Goal: Task Accomplishment & Management: Complete application form

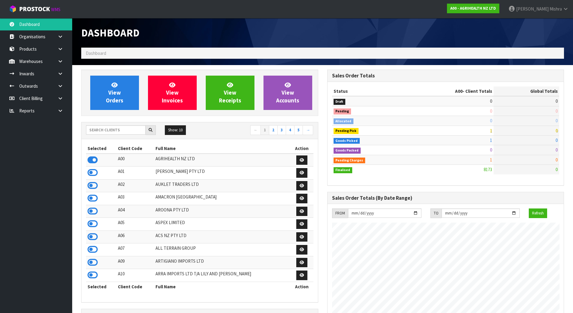
scroll to position [456, 246]
click at [103, 133] on input "text" at bounding box center [116, 129] width 60 height 9
type input "A13"
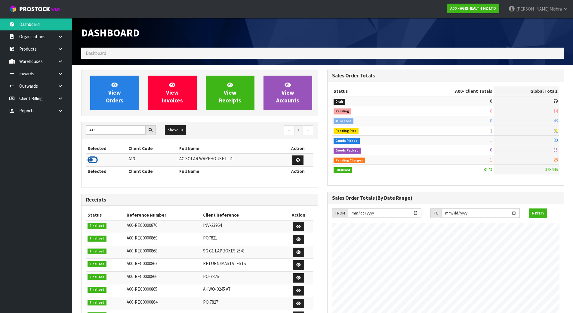
click at [88, 160] on icon at bounding box center [93, 159] width 10 height 9
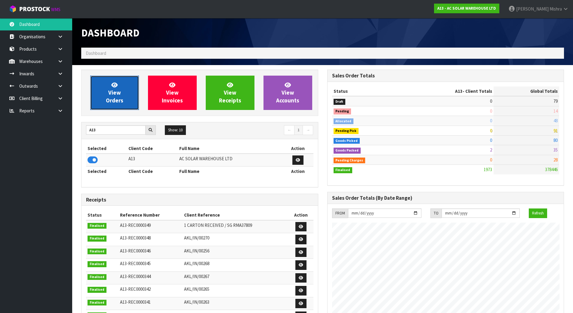
scroll to position [488, 246]
click at [115, 90] on span "View Orders" at bounding box center [114, 92] width 17 height 23
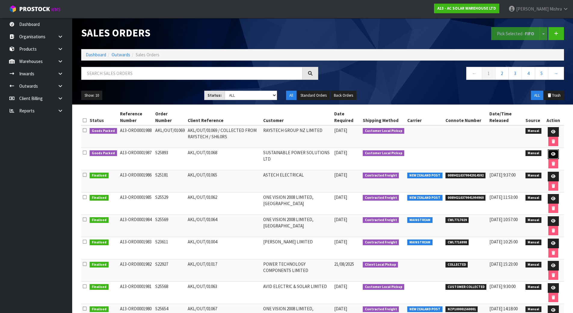
click at [554, 153] on icon at bounding box center [553, 154] width 5 height 4
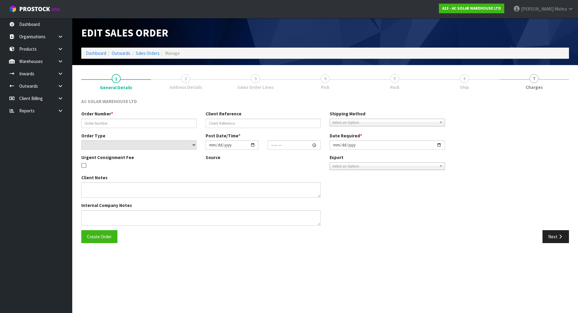
type input "S25893"
type input "AKL/OUT/01068"
select select "number:0"
type input "[DATE]"
type input "16:37:00.000"
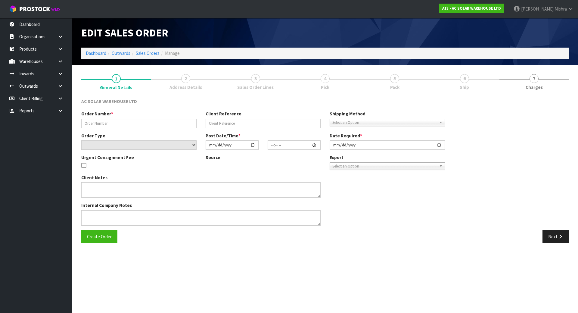
type input "[DATE]"
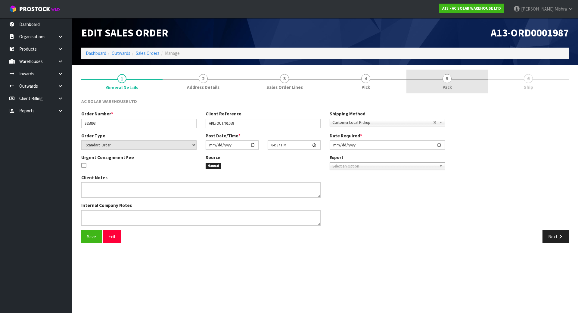
click at [442, 77] on link "5 Pack" at bounding box center [446, 82] width 81 height 24
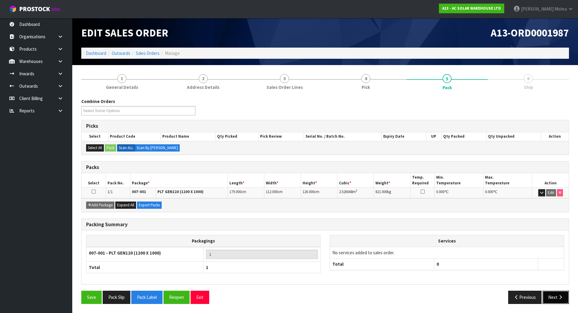
click at [563, 298] on button "Next" at bounding box center [555, 296] width 26 height 13
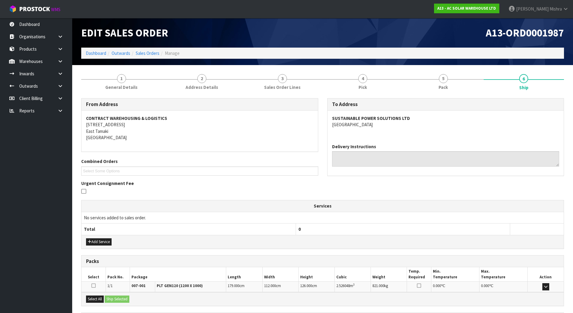
scroll to position [58, 0]
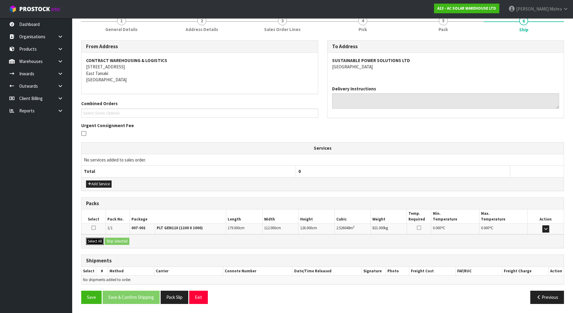
drag, startPoint x: 90, startPoint y: 240, endPoint x: 123, endPoint y: 242, distance: 32.6
click at [91, 240] on button "Select All" at bounding box center [95, 240] width 18 height 7
click at [123, 242] on button "Ship Selected" at bounding box center [117, 240] width 25 height 7
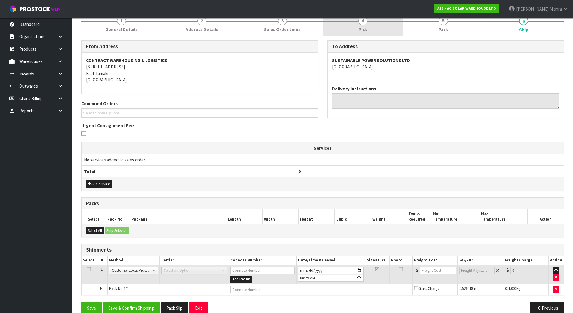
click at [363, 25] on span "4" at bounding box center [362, 20] width 9 height 9
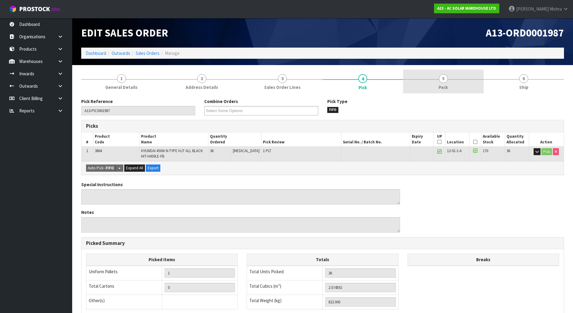
click at [451, 79] on link "5 Pack" at bounding box center [443, 82] width 81 height 24
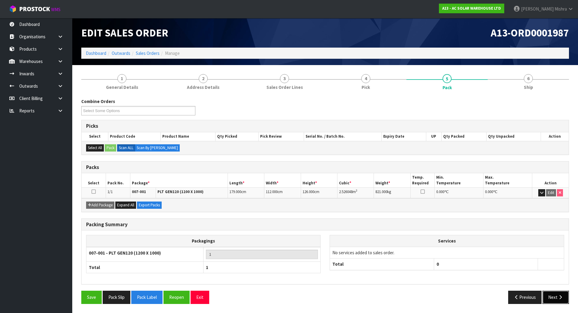
click at [545, 298] on button "Next" at bounding box center [555, 296] width 26 height 13
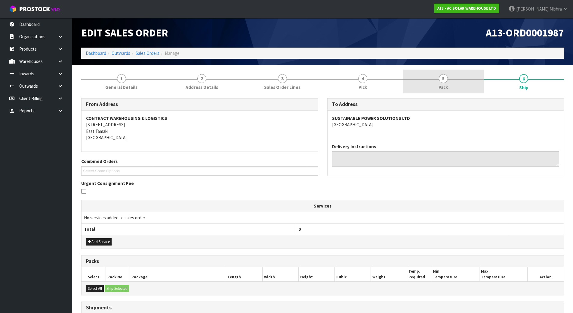
click at [430, 84] on link "5 Pack" at bounding box center [443, 82] width 81 height 24
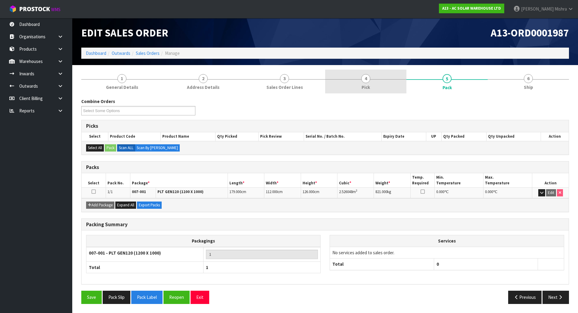
click at [387, 87] on link "4 Pick" at bounding box center [365, 82] width 81 height 24
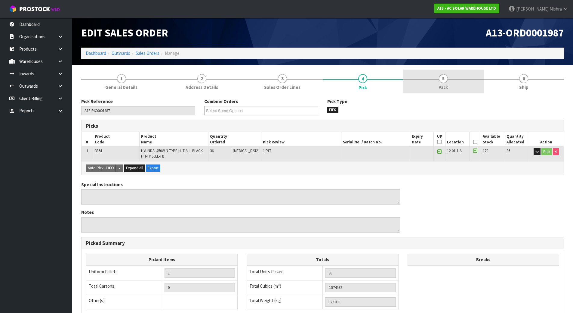
click at [438, 83] on link "5 Pack" at bounding box center [443, 82] width 81 height 24
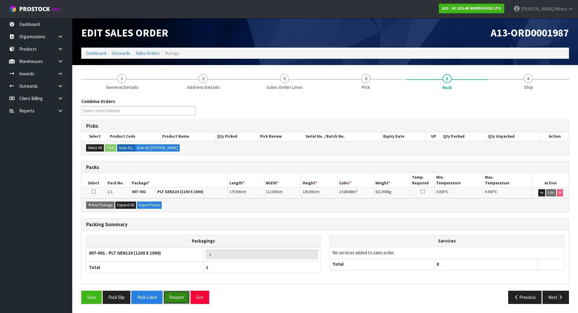
click at [178, 295] on button "Reopen" at bounding box center [176, 296] width 26 height 13
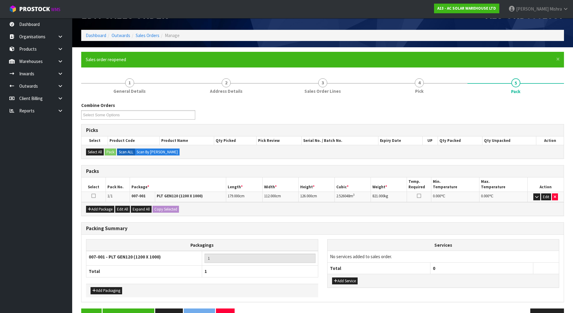
scroll to position [35, 0]
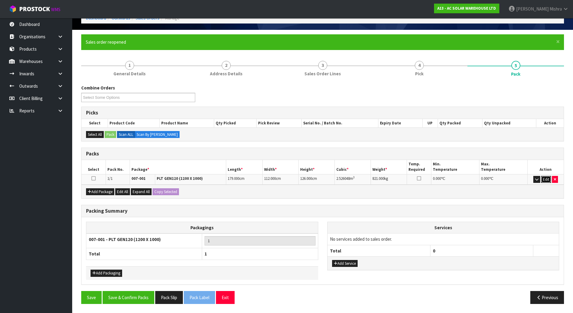
click at [548, 180] on button "Edit" at bounding box center [546, 179] width 10 height 7
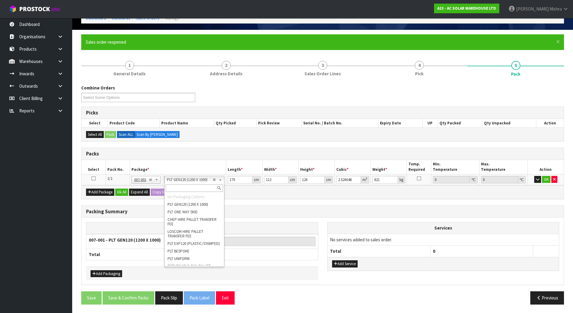
click at [193, 187] on input "text" at bounding box center [194, 188] width 57 height 8
type input "u"
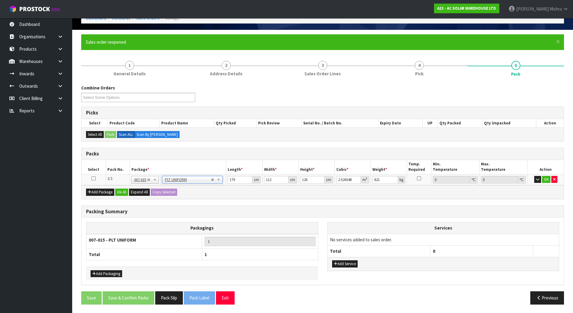
type input "0"
type input "822"
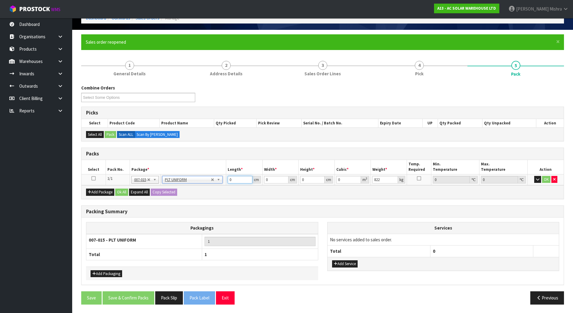
drag, startPoint x: 239, startPoint y: 177, endPoint x: 133, endPoint y: 162, distance: 107.1
click at [144, 178] on tr "1/1 NONE 007-001 007-002 007-004 007-009 007-013 007-014 007-015 007-017 007-01…" at bounding box center [323, 179] width 482 height 11
type input "179"
type input "112"
type input "1"
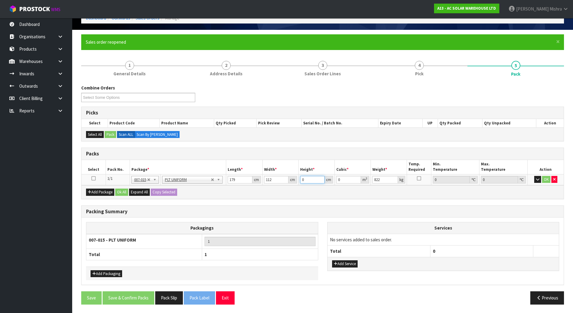
type input "0.020048"
type input "12"
type input "0.240576"
type input "126"
type input "2.526048"
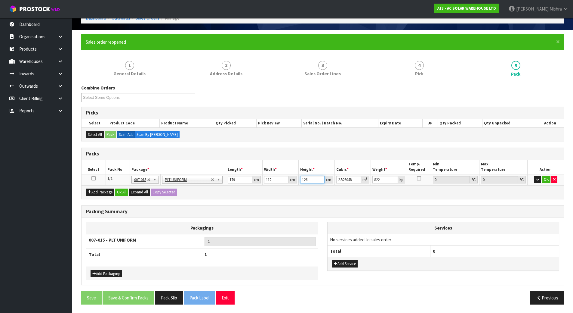
type input "126"
click at [119, 191] on button "Ok All" at bounding box center [121, 191] width 13 height 7
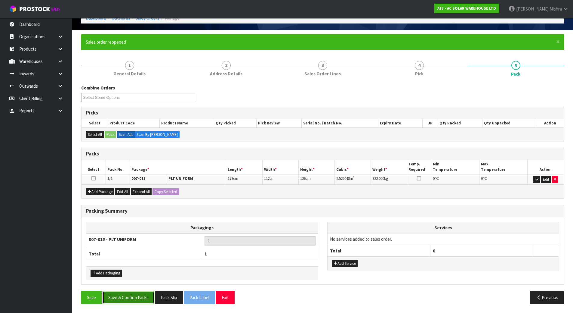
click at [137, 298] on button "Save & Confirm Packs" at bounding box center [129, 297] width 52 height 13
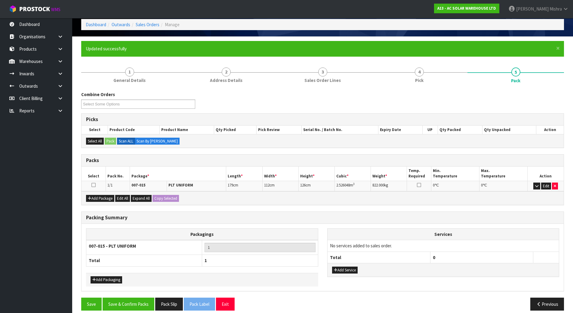
scroll to position [22, 0]
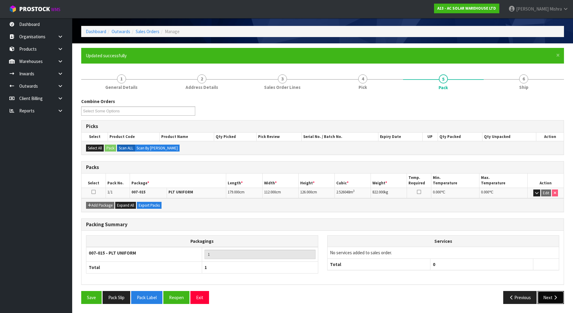
click at [547, 297] on button "Next" at bounding box center [551, 297] width 26 height 13
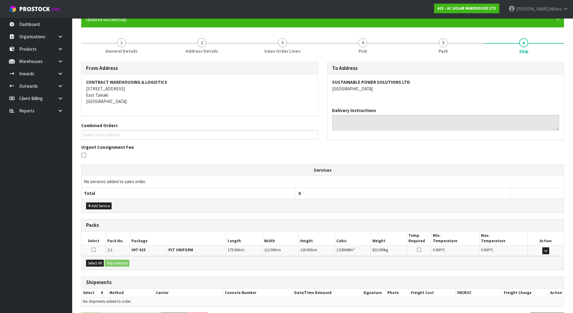
scroll to position [79, 0]
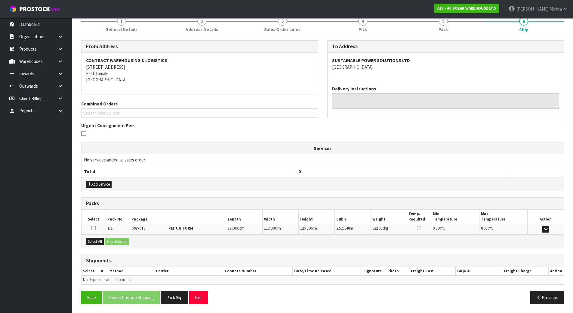
click at [92, 246] on div "Select All Ship Selected" at bounding box center [323, 241] width 482 height 14
click at [95, 243] on button "Select All" at bounding box center [95, 241] width 18 height 7
drag, startPoint x: 119, startPoint y: 243, endPoint x: 123, endPoint y: 243, distance: 4.6
click at [119, 243] on button "Ship Selected" at bounding box center [117, 241] width 25 height 7
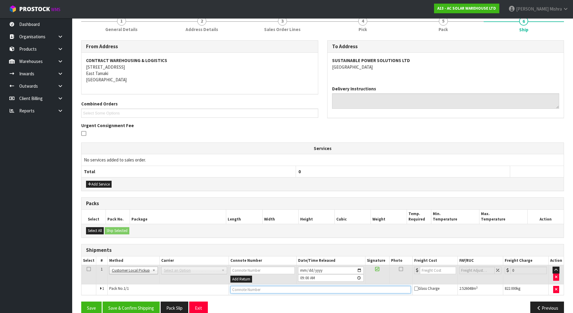
click at [286, 289] on input "text" at bounding box center [321, 290] width 181 height 8
type input "CUSTOMER COLLECTED"
click at [123, 301] on button "Save & Confirm Shipping" at bounding box center [131, 307] width 57 height 13
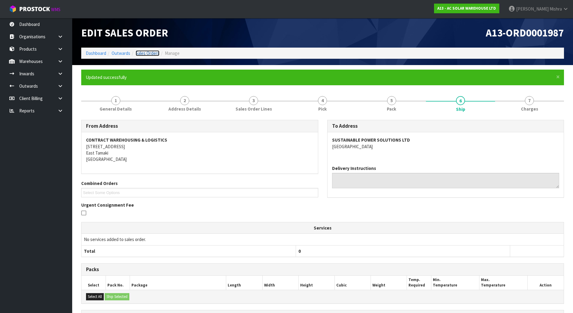
click at [139, 54] on link "Sales Orders" at bounding box center [148, 53] width 24 height 6
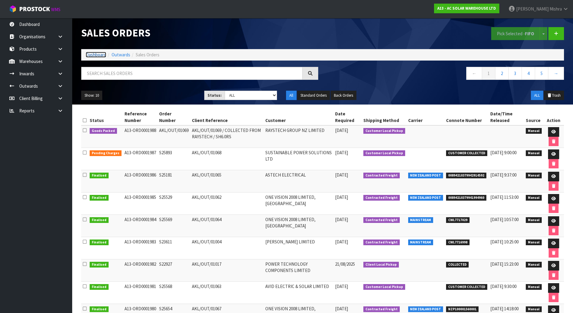
click at [98, 52] on link "Dashboard" at bounding box center [96, 55] width 20 height 6
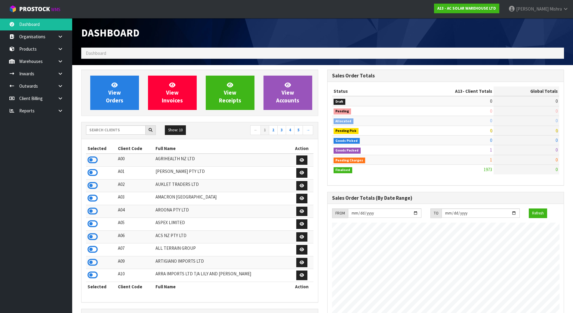
scroll to position [488, 246]
click at [120, 133] on input "text" at bounding box center [116, 129] width 60 height 9
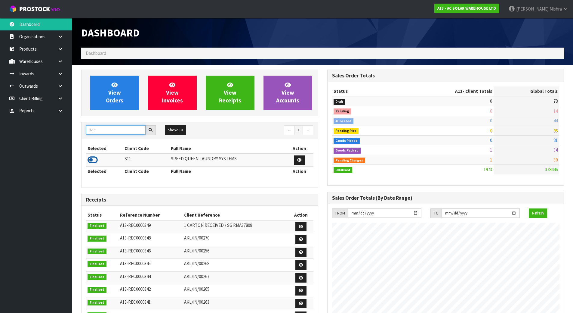
type input "S11"
click at [91, 157] on icon at bounding box center [93, 159] width 10 height 9
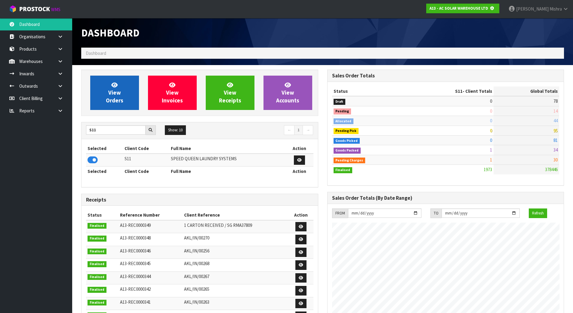
scroll to position [300609, 300738]
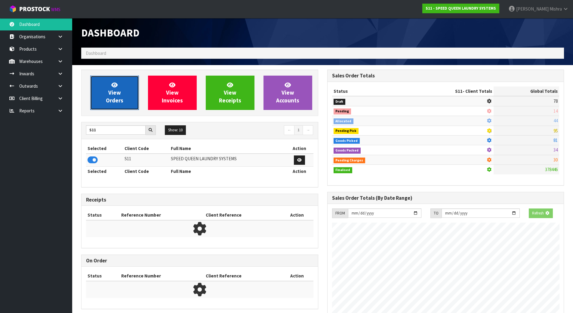
click at [113, 93] on span "View Orders" at bounding box center [114, 92] width 17 height 23
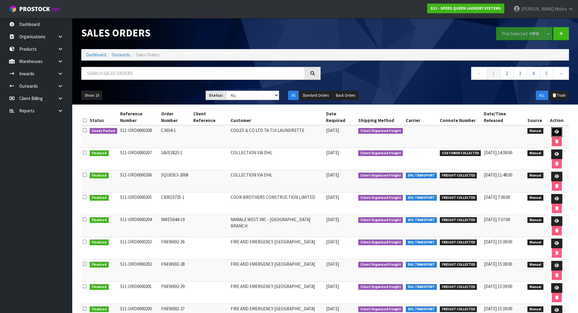
click at [554, 130] on icon at bounding box center [556, 132] width 5 height 4
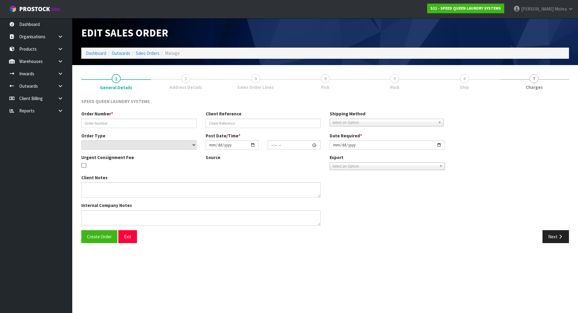
type input "C3634-1"
select select "number:0"
type input "[DATE]"
type input "10:37:00.000"
type input "[DATE]"
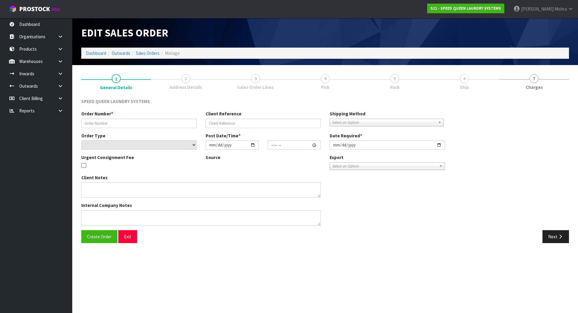
type textarea "CAN WE HAVE THE ATTACHED ORDER PICKED PLEASE . TOTAL PALLETS FOR MACHINES : 6 T…"
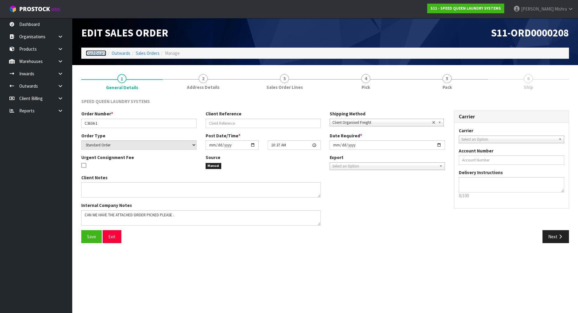
click at [91, 51] on link "Dashboard" at bounding box center [96, 53] width 20 height 6
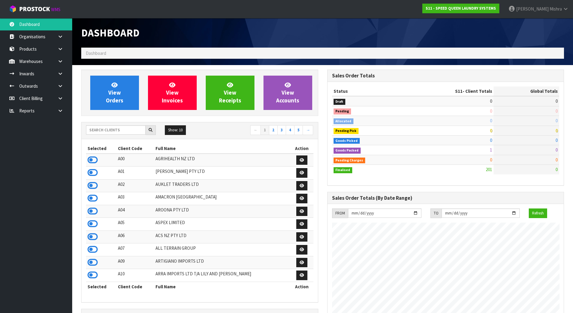
scroll to position [398, 246]
click at [119, 130] on input "text" at bounding box center [116, 129] width 60 height 9
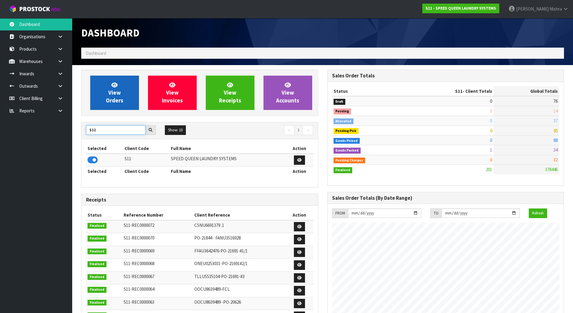
type input "S11"
click at [113, 101] on span "View Orders" at bounding box center [114, 92] width 17 height 23
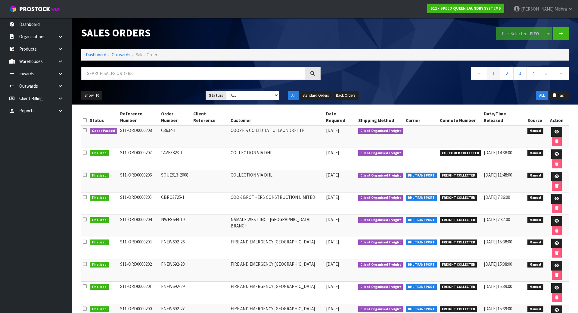
drag, startPoint x: 183, startPoint y: 126, endPoint x: 162, endPoint y: 131, distance: 21.6
click at [162, 131] on td "C3634-1" at bounding box center [176, 136] width 32 height 23
copy td "C3634-1"
click at [90, 56] on link "Dashboard" at bounding box center [96, 55] width 20 height 6
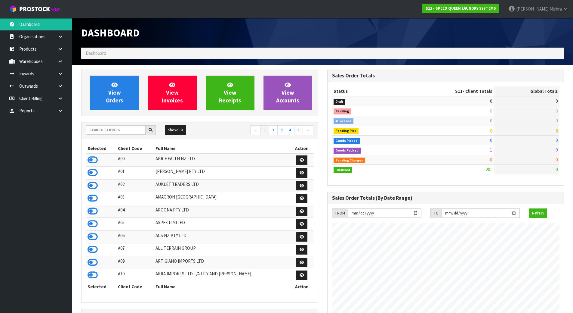
scroll to position [398, 246]
click at [112, 129] on input "text" at bounding box center [116, 129] width 60 height 9
type input "V04"
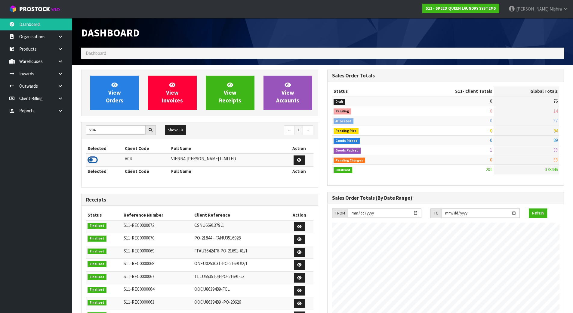
click at [94, 158] on icon at bounding box center [93, 159] width 10 height 9
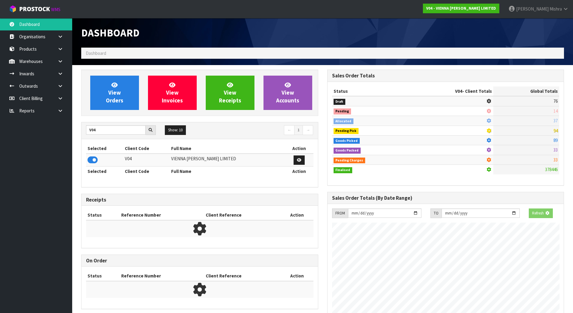
scroll to position [488, 246]
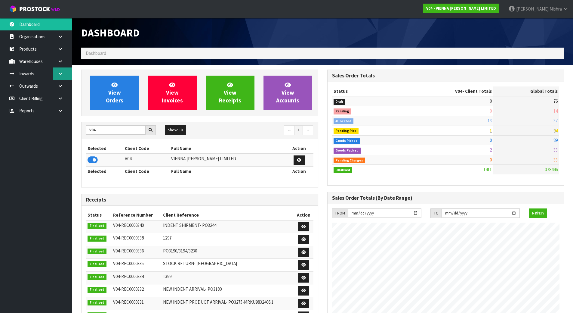
click at [63, 70] on link at bounding box center [62, 73] width 19 height 12
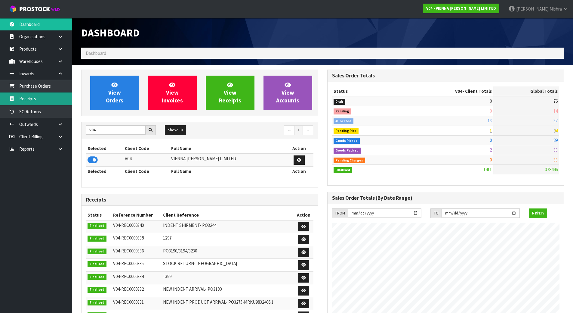
click at [48, 96] on link "Receipts" at bounding box center [36, 98] width 72 height 12
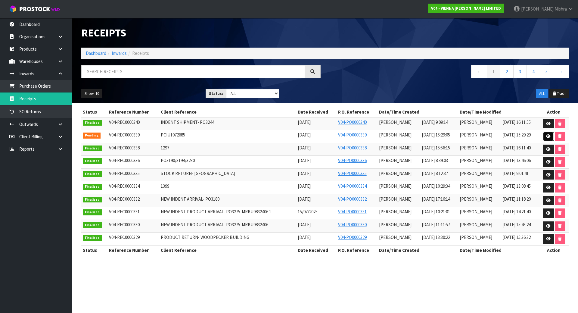
click at [547, 134] on link at bounding box center [548, 137] width 11 height 10
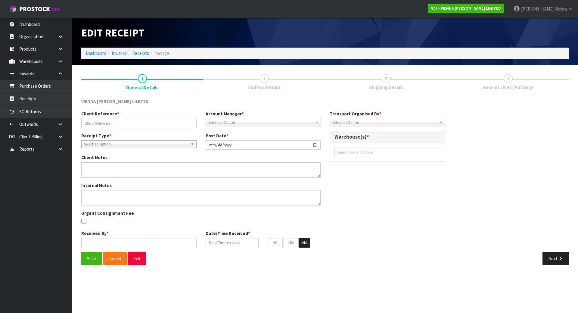
type input "PCIU1072685"
type input "[DATE]"
type textarea "NEW SHIPMENT DUE [DATE], PLEASE RECEIPT IN AS NUMBER OF CARTONS. FCL CONTAINER …"
type input "[PERSON_NAME]"
type input "[DATE]"
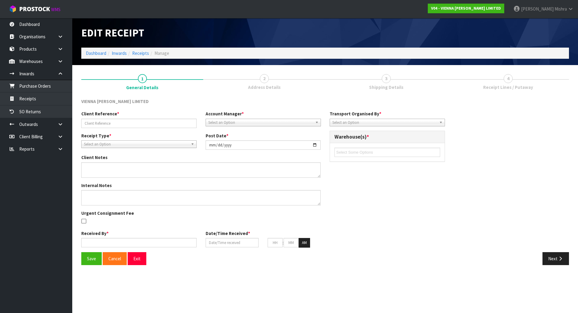
type input "03"
type input "29"
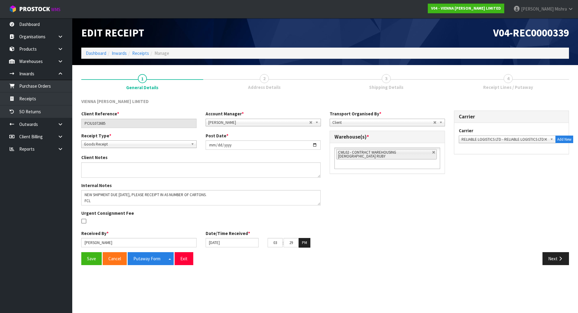
click at [395, 87] on span "Shipping Details" at bounding box center [386, 87] width 34 height 6
click at [561, 263] on button "Next" at bounding box center [555, 258] width 26 height 13
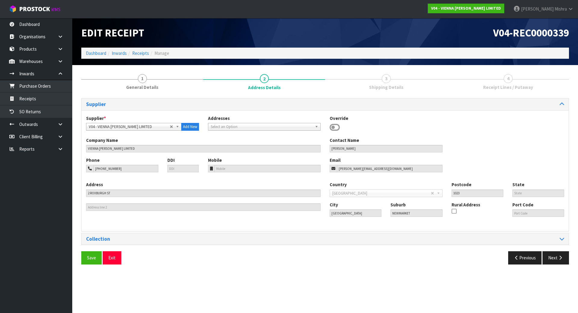
click at [557, 266] on div "Save Exit Previous Next" at bounding box center [325, 259] width 497 height 17
click at [561, 260] on button "Next" at bounding box center [555, 257] width 26 height 13
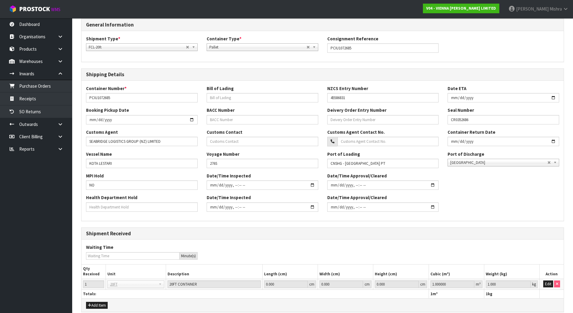
scroll to position [107, 0]
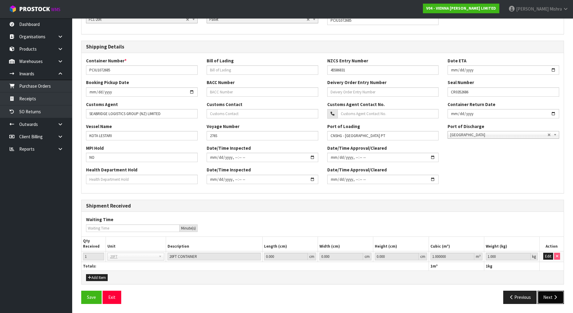
click at [551, 296] on button "Next" at bounding box center [551, 296] width 26 height 13
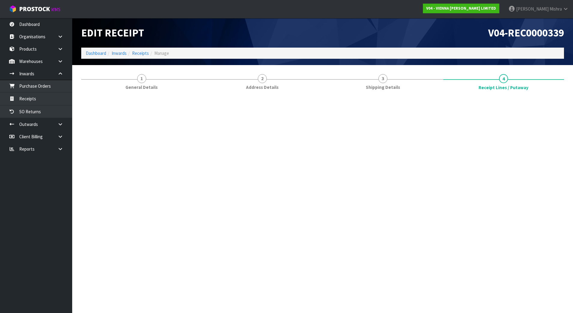
scroll to position [0, 0]
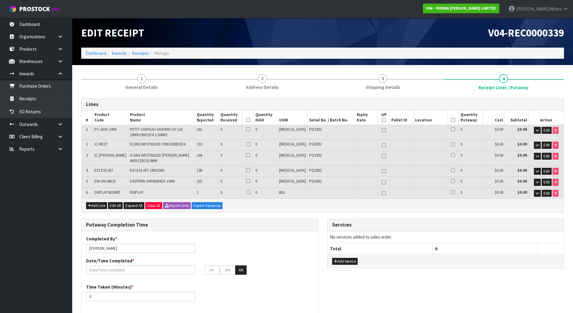
click at [118, 133] on td "PC-GIVE-1900" at bounding box center [111, 132] width 36 height 14
drag, startPoint x: 118, startPoint y: 129, endPoint x: 96, endPoint y: 128, distance: 22.3
click at [96, 128] on td "PC-GIVE-1900" at bounding box center [111, 132] width 36 height 14
copy span "PC-GIVE-1900"
click at [98, 146] on span "IC WEST" at bounding box center [101, 143] width 13 height 5
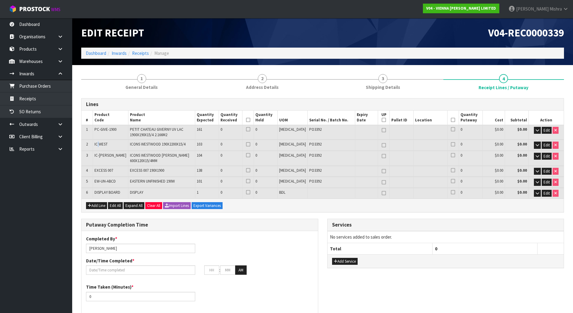
click at [98, 146] on span "IC WEST" at bounding box center [101, 143] width 13 height 5
copy tr "IC WEST"
click at [119, 158] on td "IC-[PERSON_NAME]" at bounding box center [111, 158] width 36 height 14
click at [119, 156] on td "IC-[PERSON_NAME]" at bounding box center [111, 158] width 36 height 14
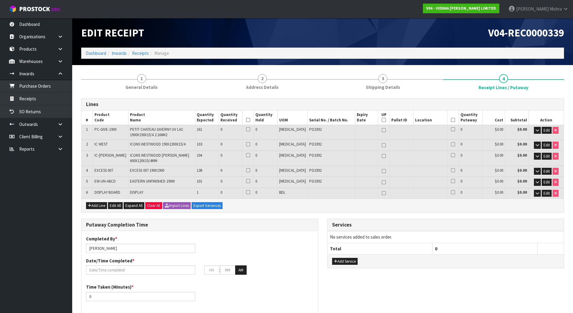
click at [119, 156] on td "IC-[PERSON_NAME]" at bounding box center [111, 158] width 36 height 14
copy tr "IC-[PERSON_NAME]"
click at [116, 170] on td "EXCESS 007" at bounding box center [111, 171] width 36 height 11
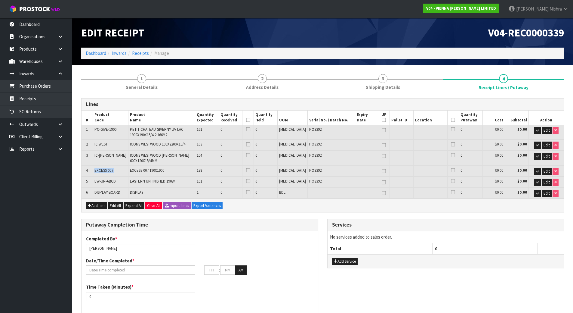
click at [116, 170] on td "EXCESS 007" at bounding box center [111, 171] width 36 height 11
copy tr "EXCESS 007"
click at [117, 181] on td "EW-UN-ABCD" at bounding box center [111, 182] width 36 height 11
drag, startPoint x: 117, startPoint y: 181, endPoint x: 86, endPoint y: 181, distance: 30.7
click at [86, 181] on tr "5 EW-UN-ABCD EASTERN UNFINISHED 190W 101 0 0 [MEDICAL_DATA] PO3392 0 $0.00 $0.0…" at bounding box center [323, 182] width 482 height 11
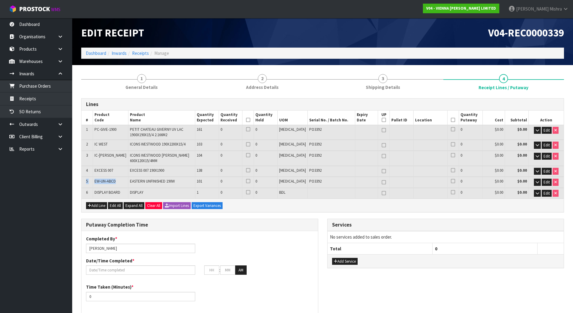
click at [101, 181] on span "EW-UN-ABCD" at bounding box center [105, 180] width 21 height 5
click at [101, 180] on span "EW-UN-ABCD" at bounding box center [105, 180] width 21 height 5
click at [101, 178] on span "EW-UN-ABCD" at bounding box center [105, 180] width 21 height 5
click at [101, 178] on td "EW-UN-ABCD" at bounding box center [111, 182] width 36 height 11
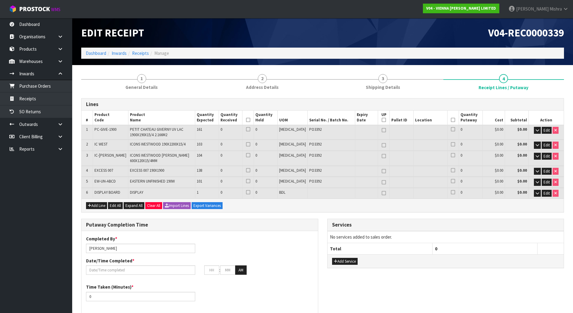
click at [109, 192] on span "DISPLAY BOARD" at bounding box center [108, 192] width 26 height 5
copy tr "DISPLAY BOARD"
click at [91, 53] on link "Dashboard" at bounding box center [96, 53] width 20 height 6
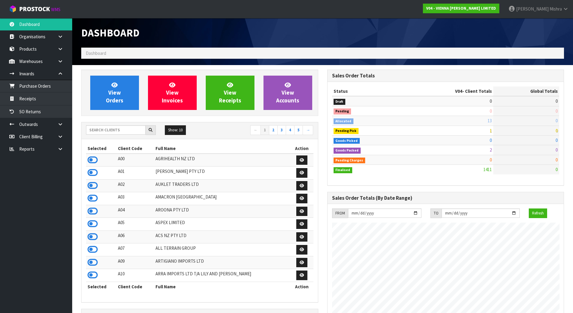
scroll to position [488, 246]
click at [110, 134] on input "text" at bounding box center [116, 129] width 60 height 9
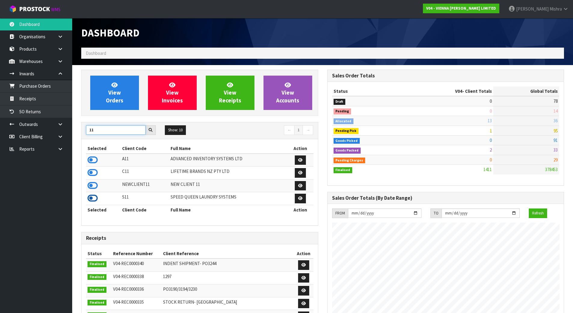
type input "11"
click at [88, 202] on icon at bounding box center [93, 198] width 10 height 9
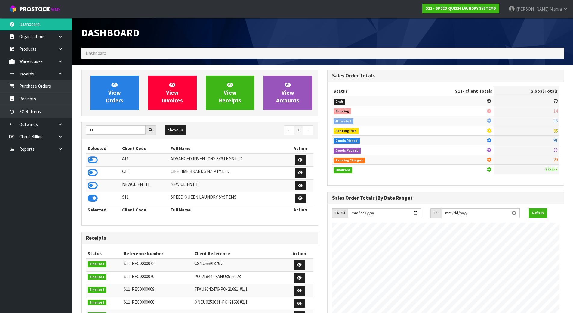
scroll to position [398, 246]
click at [110, 75] on div "View Orders View Invoices View Receipts View Accounts" at bounding box center [199, 93] width 237 height 46
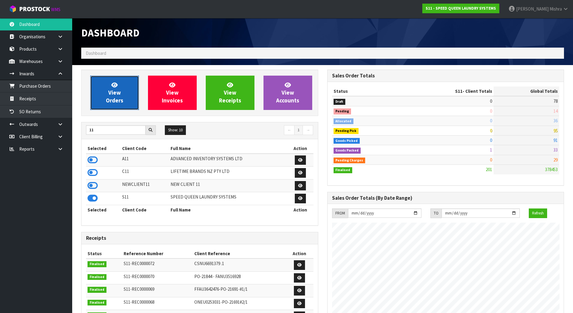
click at [104, 96] on link "View Orders" at bounding box center [114, 93] width 49 height 34
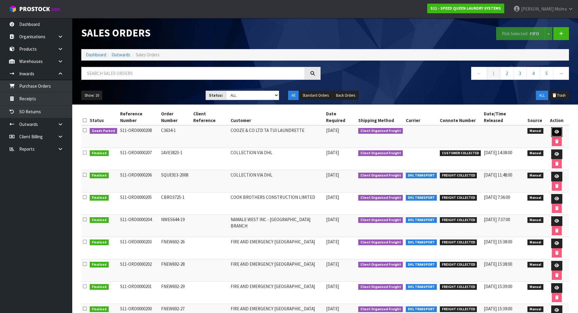
click at [551, 127] on link at bounding box center [556, 132] width 11 height 10
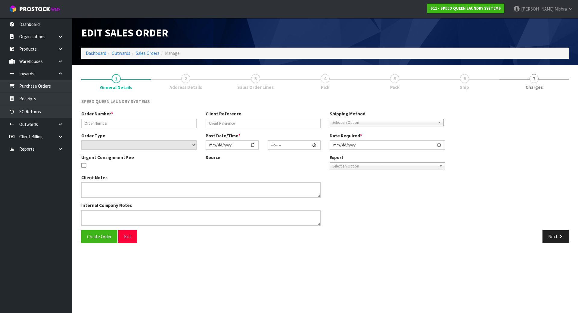
type input "C3634-1"
select select "number:0"
type input "[DATE]"
type input "10:37:00.000"
type input "[DATE]"
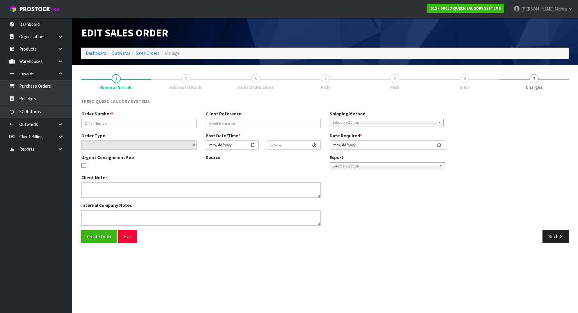
type textarea "CAN WE HAVE THE ATTACHED ORDER PICKED PLEASE . TOTAL PALLETS FOR MACHINES : 6 T…"
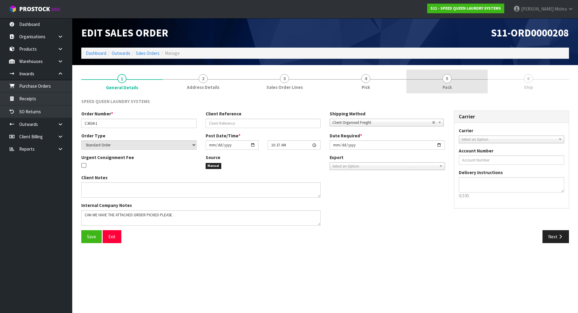
drag, startPoint x: 441, startPoint y: 81, endPoint x: 405, endPoint y: 89, distance: 36.4
click at [441, 81] on link "5 Pack" at bounding box center [446, 82] width 81 height 24
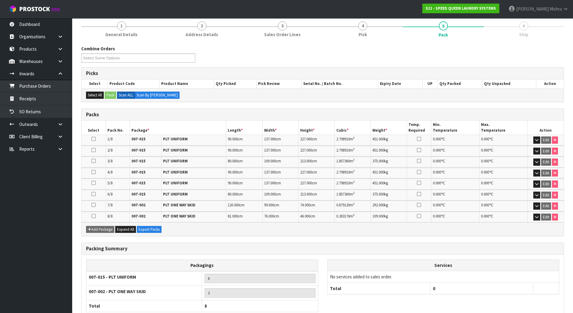
scroll to position [91, 0]
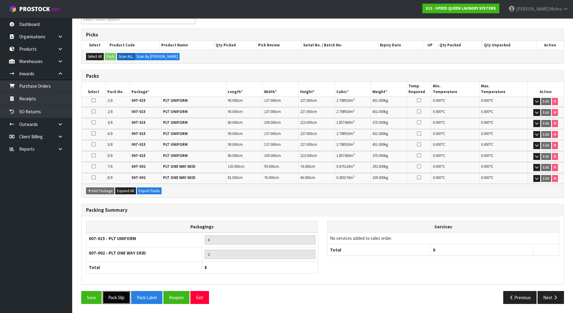
click at [113, 297] on button "Pack Slip" at bounding box center [117, 297] width 28 height 13
